Goal: Task Accomplishment & Management: Complete application form

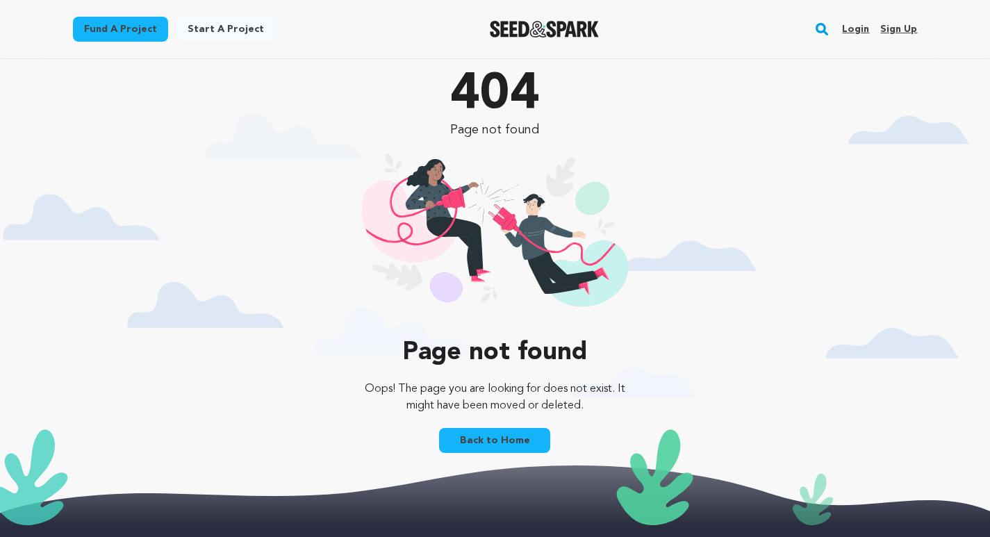
click at [895, 32] on link "Sign up" at bounding box center [898, 29] width 37 height 22
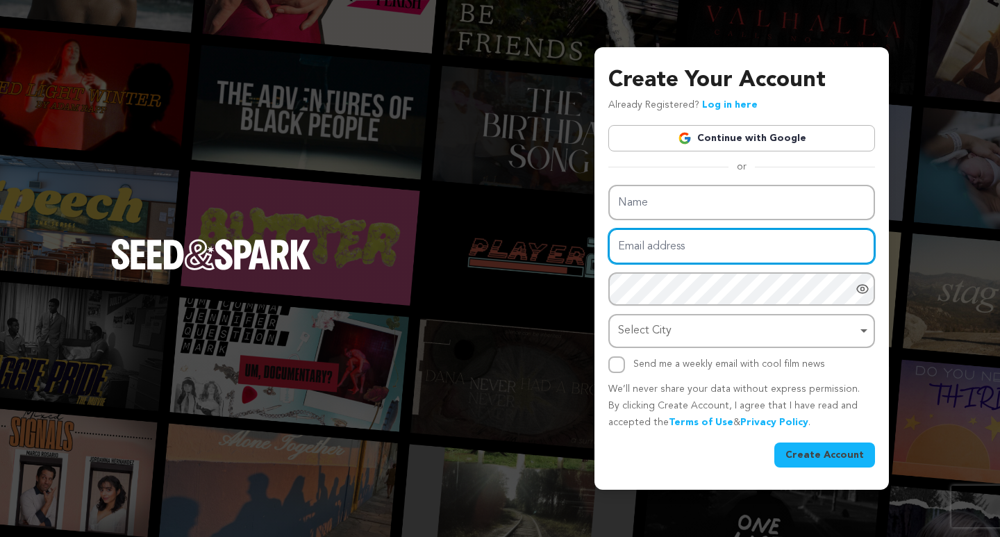
click at [634, 253] on input "Email address" at bounding box center [742, 246] width 267 height 35
paste input "[EMAIL_ADDRESS][DOMAIN_NAME]"
type input "[EMAIL_ADDRESS][DOMAIN_NAME]"
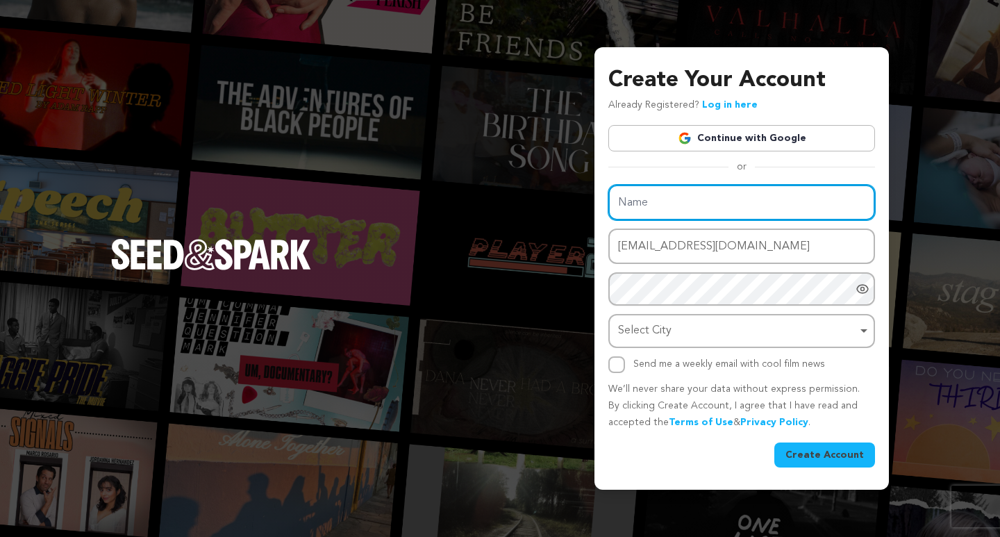
click at [627, 197] on input "Name" at bounding box center [742, 202] width 267 height 35
paste input "CFO2Grow, LLC"
type input "CFO2Grow, LLC"
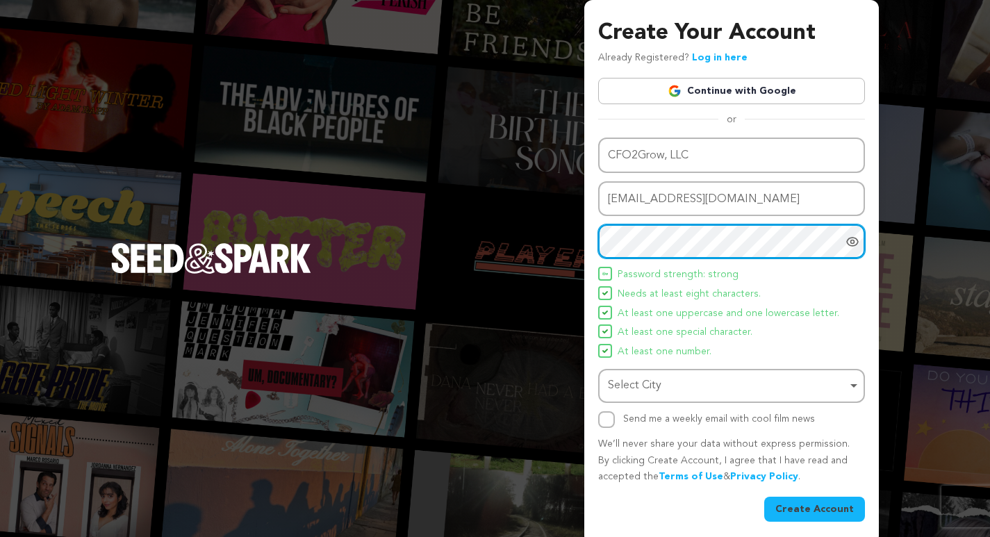
click at [668, 382] on div "Select City Remove item" at bounding box center [727, 386] width 239 height 20
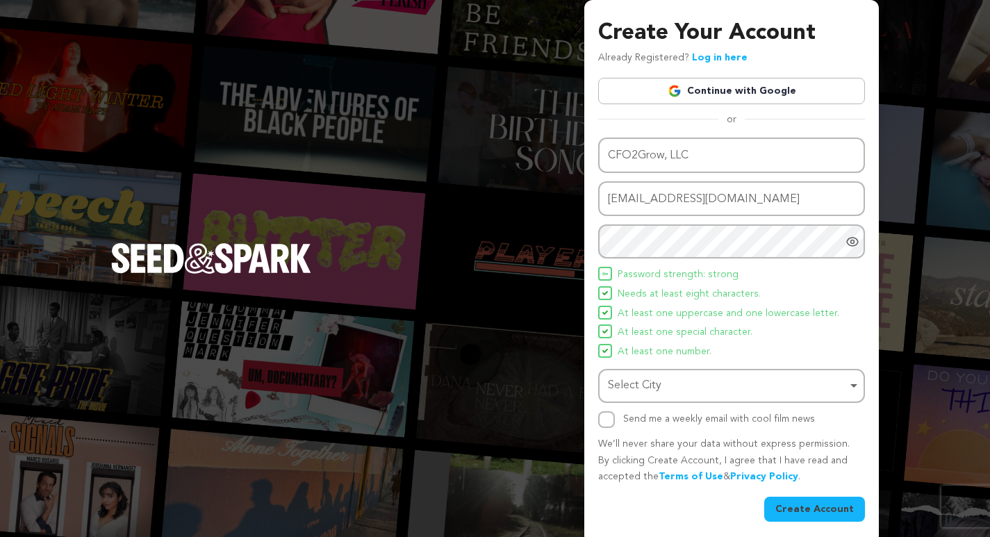
click at [666, 386] on div "Select City Remove item" at bounding box center [727, 386] width 239 height 20
paste input "[GEOGRAPHIC_DATA]"
type input "[GEOGRAPHIC_DATA]"
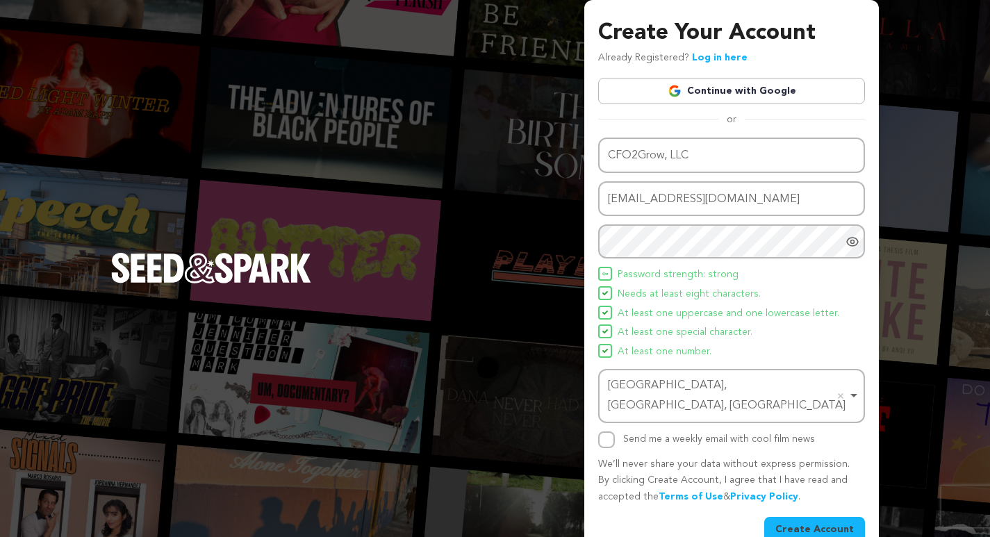
click at [806, 517] on button "Create Account" at bounding box center [814, 529] width 101 height 25
